Goal: Task Accomplishment & Management: Manage account settings

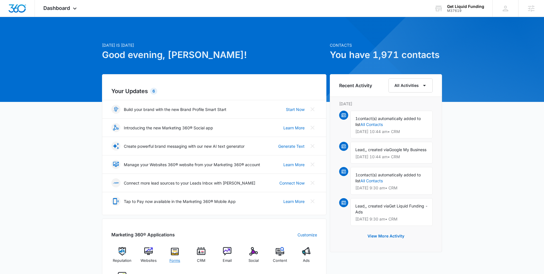
click at [176, 258] on span "Forms" at bounding box center [175, 261] width 11 height 6
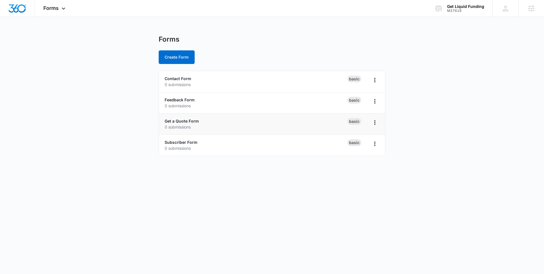
click at [182, 118] on div "Get a Quote Form 0 submissions" at bounding box center [256, 124] width 183 height 12
click at [181, 121] on link "Get a Quote Form" at bounding box center [182, 121] width 34 height 5
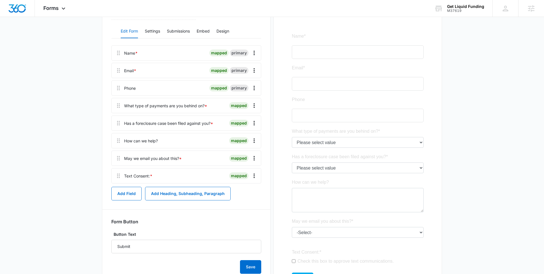
scroll to position [56, 0]
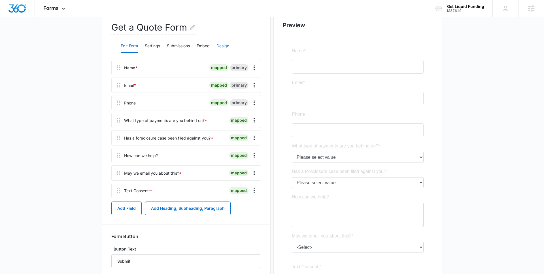
click at [229, 44] on button "Design" at bounding box center [223, 46] width 13 height 14
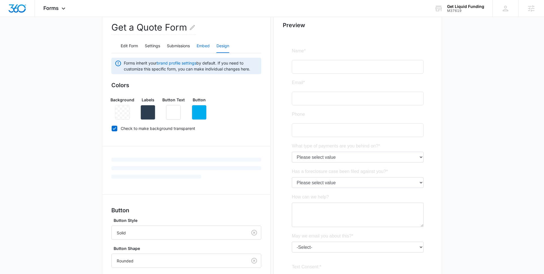
click at [202, 45] on button "Embed" at bounding box center [203, 46] width 13 height 14
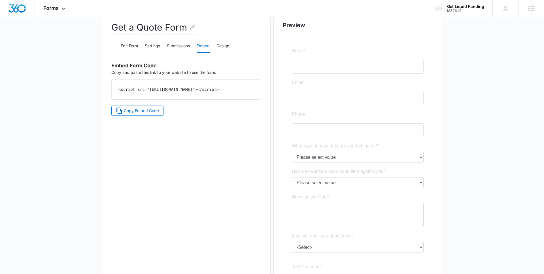
click at [201, 92] on code "<script src="[URL][DOMAIN_NAME]"></script>" at bounding box center [169, 89] width 100 height 5
drag, startPoint x: 212, startPoint y: 96, endPoint x: 114, endPoint y: 92, distance: 97.9
click at [114, 92] on div "<script src="[URL][DOMAIN_NAME]"></script>" at bounding box center [186, 90] width 149 height 20
copy code "<script src="[URL][DOMAIN_NAME]"></script>"
click at [225, 44] on button "Design" at bounding box center [223, 46] width 13 height 14
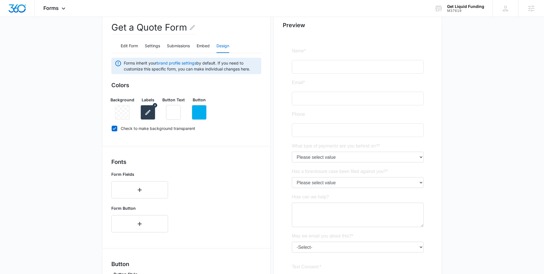
click at [154, 108] on button "button" at bounding box center [148, 112] width 15 height 15
click at [94, 66] on main "Edit Form Get a Quote Form Edit Form Settings Submissions Embed Design Forms in…" at bounding box center [272, 191] width 544 height 425
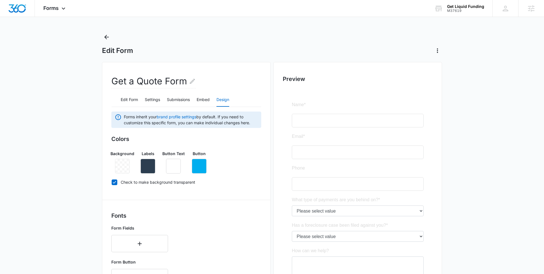
scroll to position [0, 0]
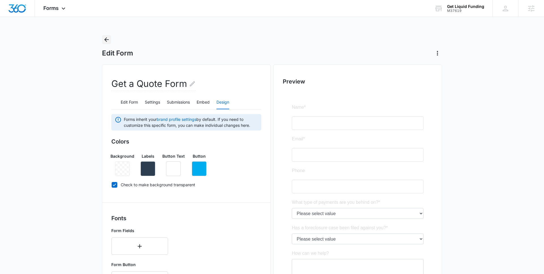
click at [105, 40] on icon "Back" at bounding box center [106, 39] width 5 height 5
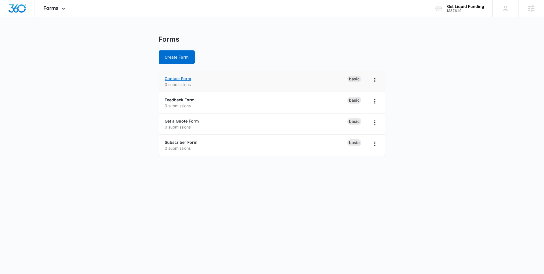
click at [165, 80] on link "Contact Form" at bounding box center [178, 78] width 27 height 5
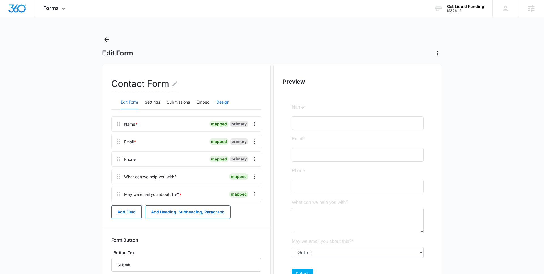
click at [223, 107] on button "Design" at bounding box center [223, 103] width 13 height 14
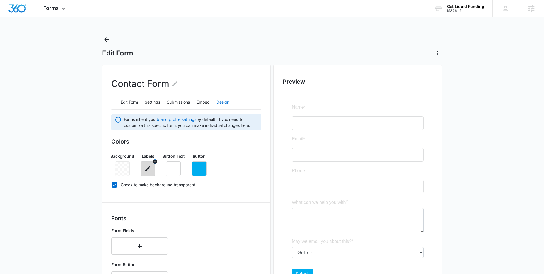
click at [149, 170] on icon "button" at bounding box center [148, 169] width 7 height 7
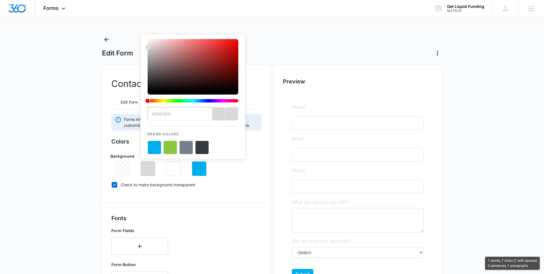
type input "#777e8b"
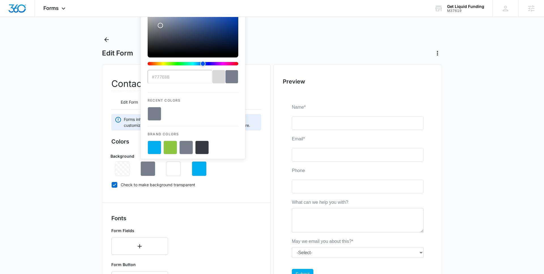
click at [222, 169] on div "Background Labels #777e8b Recent Colors Brand Colors Button Text Button" at bounding box center [186, 163] width 150 height 28
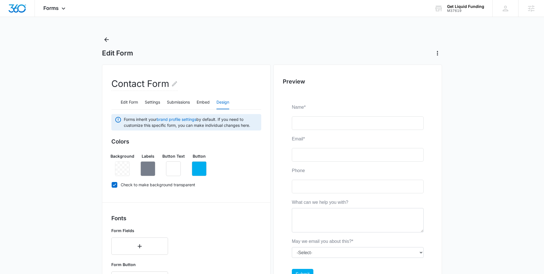
scroll to position [184, 0]
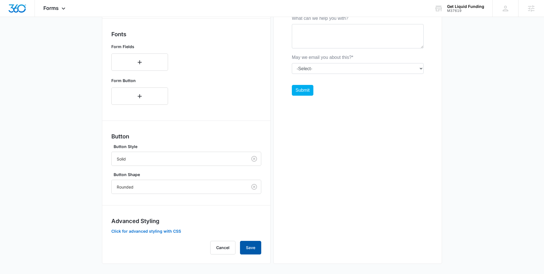
click at [246, 247] on button "Save" at bounding box center [250, 248] width 21 height 14
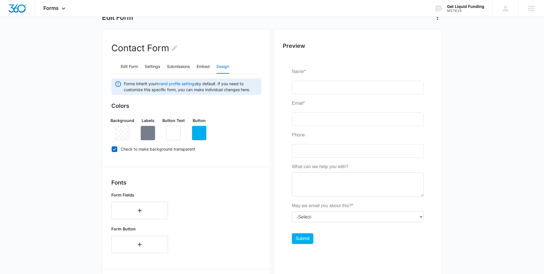
scroll to position [0, 0]
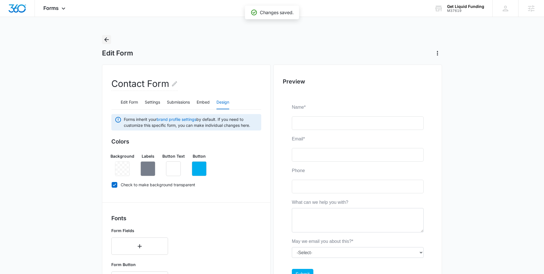
click at [104, 39] on icon "Back" at bounding box center [106, 39] width 7 height 7
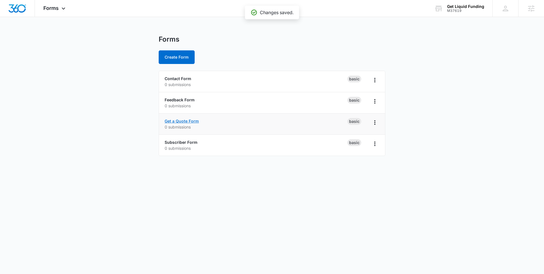
click at [182, 119] on link "Get a Quote Form" at bounding box center [182, 121] width 34 height 5
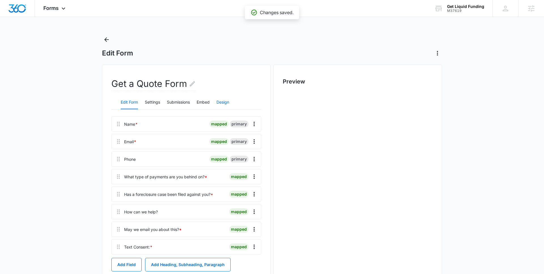
click at [225, 102] on button "Design" at bounding box center [223, 103] width 13 height 14
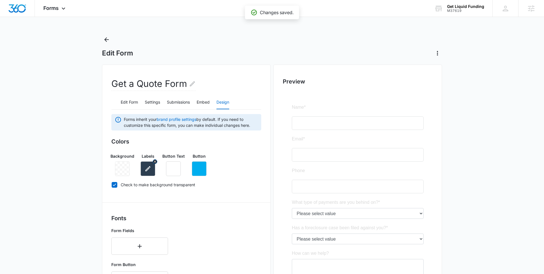
click at [145, 174] on button "button" at bounding box center [148, 169] width 15 height 15
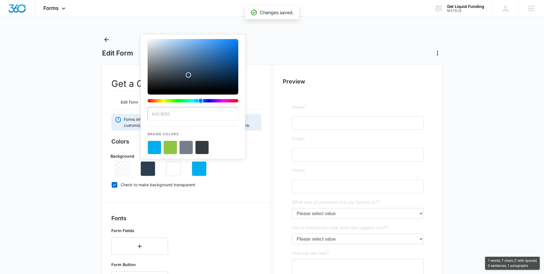
click at [188, 147] on button "color-picker-container" at bounding box center [186, 148] width 14 height 14
type input "#777E8B"
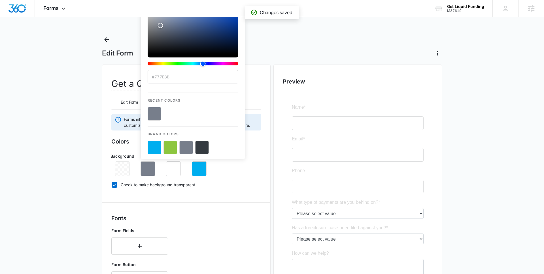
click at [238, 177] on div "Colors Background Labels #777E8B Recent Colors Brand Colors Button Text Button …" at bounding box center [186, 165] width 150 height 54
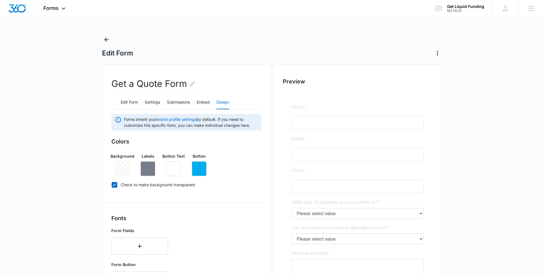
scroll to position [164, 0]
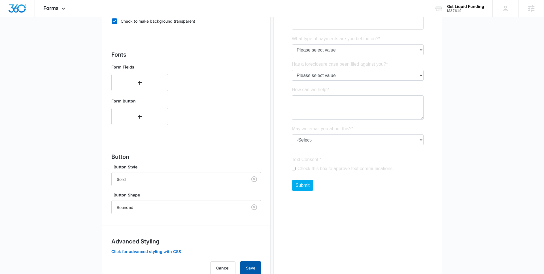
click at [249, 266] on button "Save" at bounding box center [250, 269] width 21 height 14
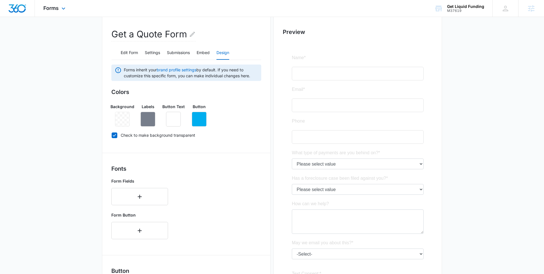
scroll to position [32, 0]
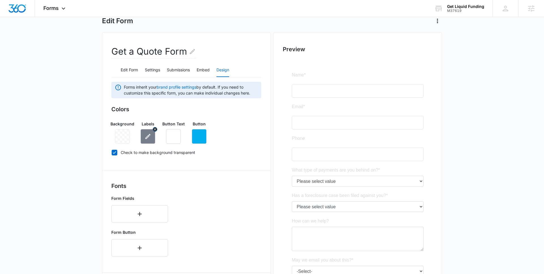
click at [147, 136] on icon "button" at bounding box center [148, 136] width 7 height 7
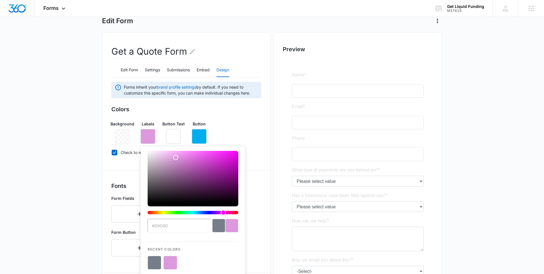
type input "#d9d9d9"
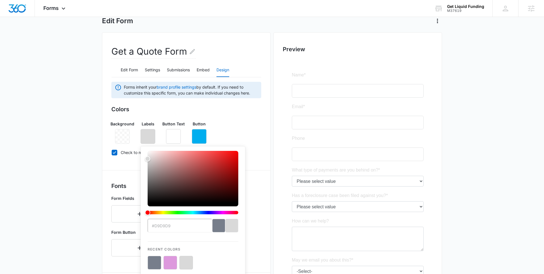
click at [232, 131] on div "Background Labels #d9d9d9 Recent Colors Brand Colors Button Text Button" at bounding box center [186, 131] width 150 height 28
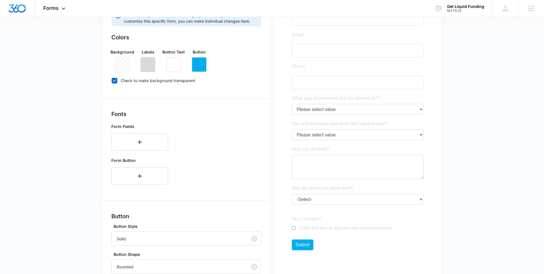
scroll to position [185, 0]
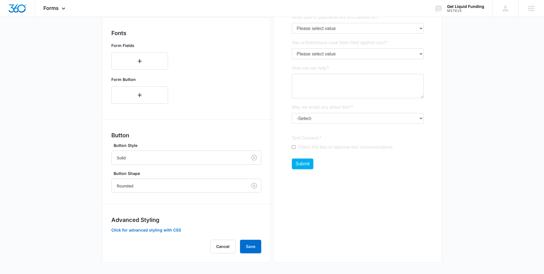
click at [249, 254] on div "Get a Quote Form Edit Form Settings Submissions Embed Design Forms inherit your…" at bounding box center [186, 71] width 169 height 384
click at [250, 249] on button "Save" at bounding box center [250, 247] width 21 height 14
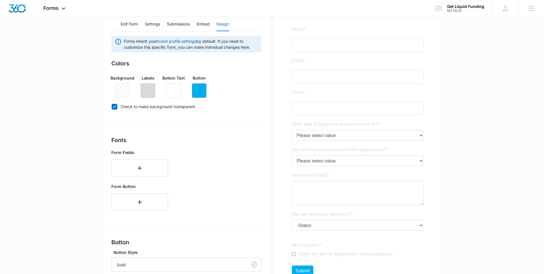
scroll to position [0, 0]
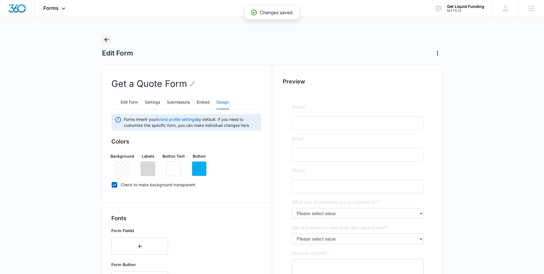
click at [108, 40] on icon "Back" at bounding box center [106, 39] width 7 height 7
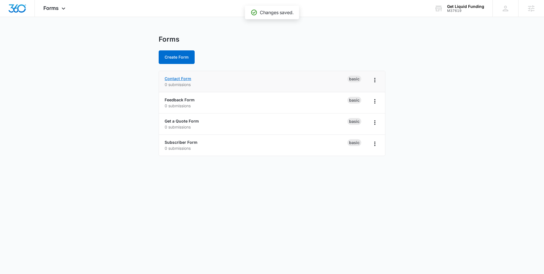
click at [181, 76] on link "Contact Form" at bounding box center [178, 78] width 27 height 5
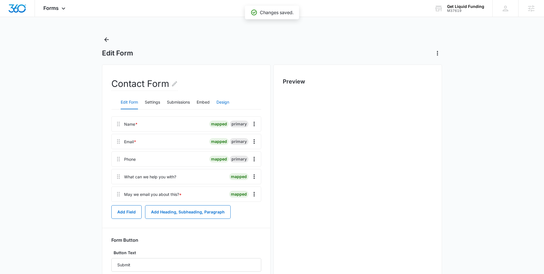
click at [226, 103] on button "Design" at bounding box center [223, 103] width 13 height 14
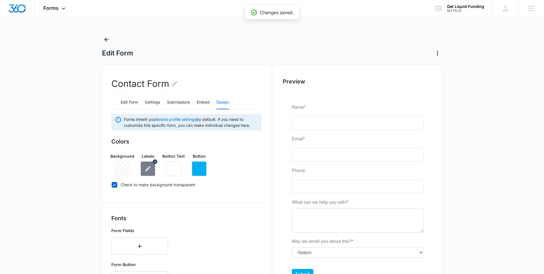
click at [149, 170] on icon "button" at bounding box center [148, 169] width 7 height 7
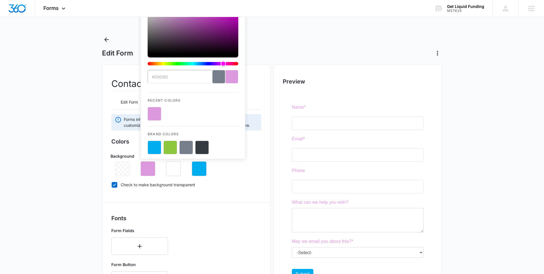
type input "#d9d9d9"
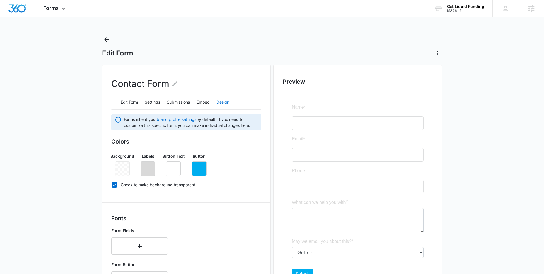
click at [75, 144] on main "Edit Form Contact Form Edit Form Settings Submissions Embed Design Forms inheri…" at bounding box center [272, 247] width 544 height 425
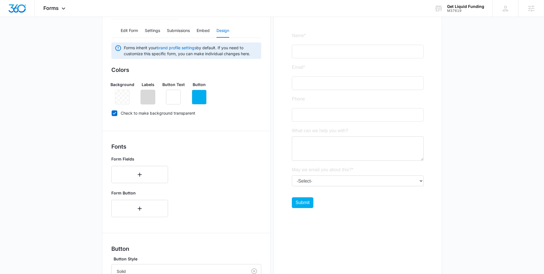
scroll to position [185, 0]
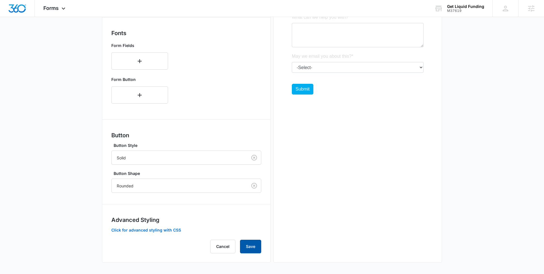
click at [248, 245] on button "Save" at bounding box center [250, 247] width 21 height 14
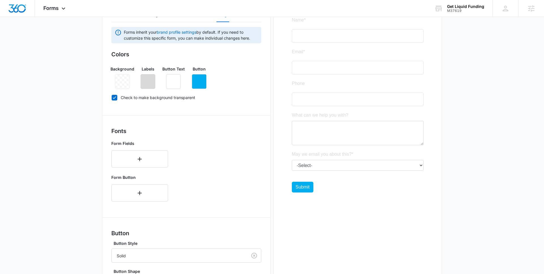
scroll to position [0, 0]
